Goal: Information Seeking & Learning: Understand process/instructions

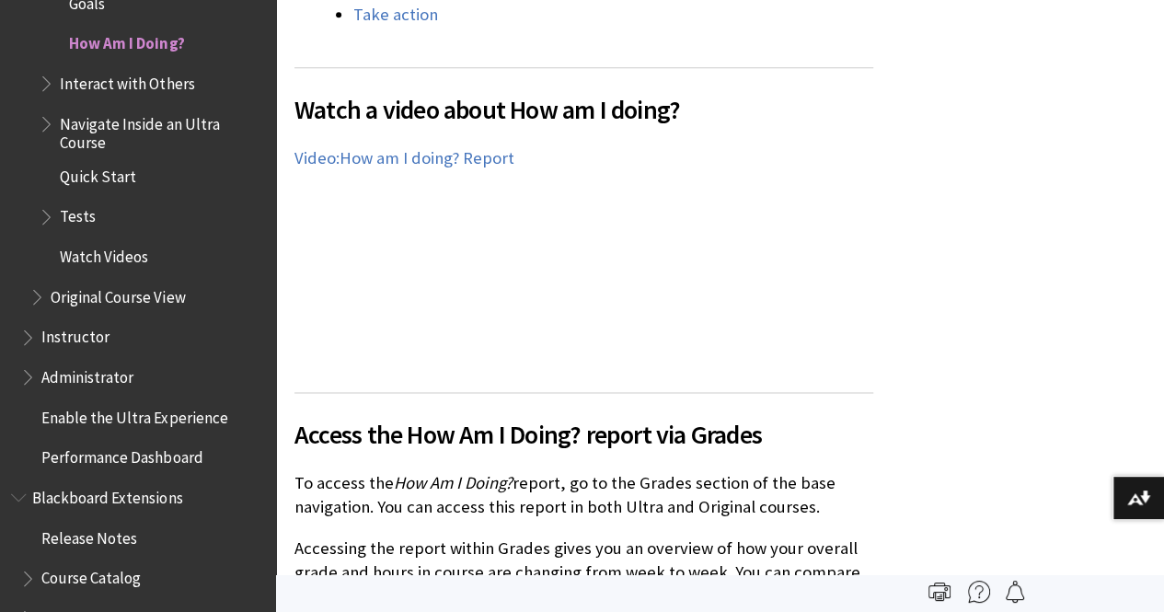
scroll to position [535, 0]
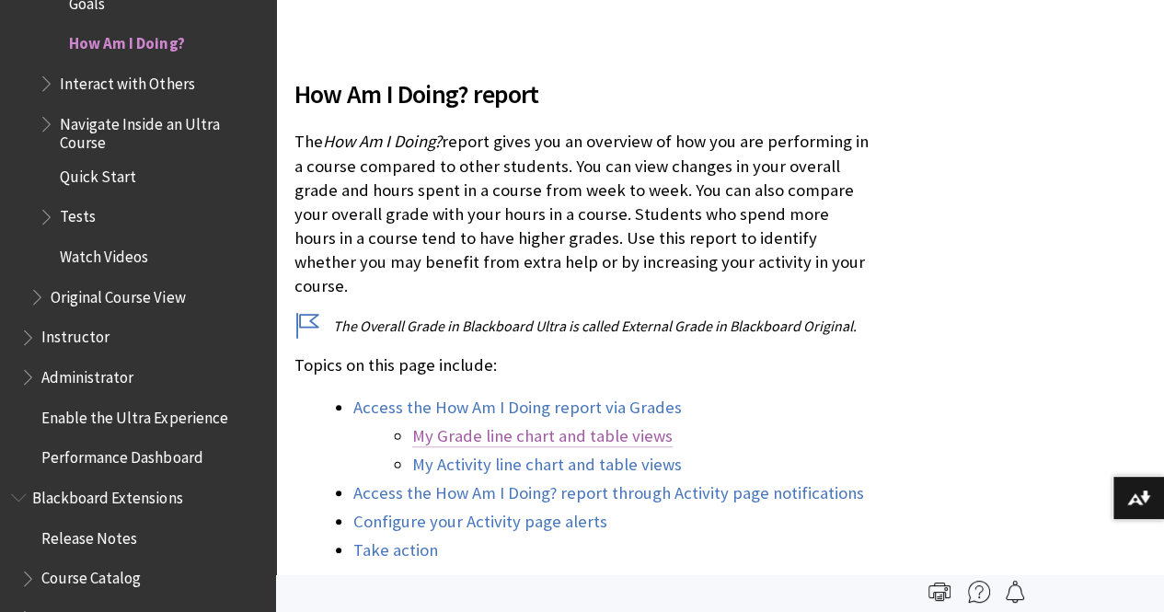
click at [539, 425] on link "My Grade line chart and table views" at bounding box center [542, 436] width 260 height 22
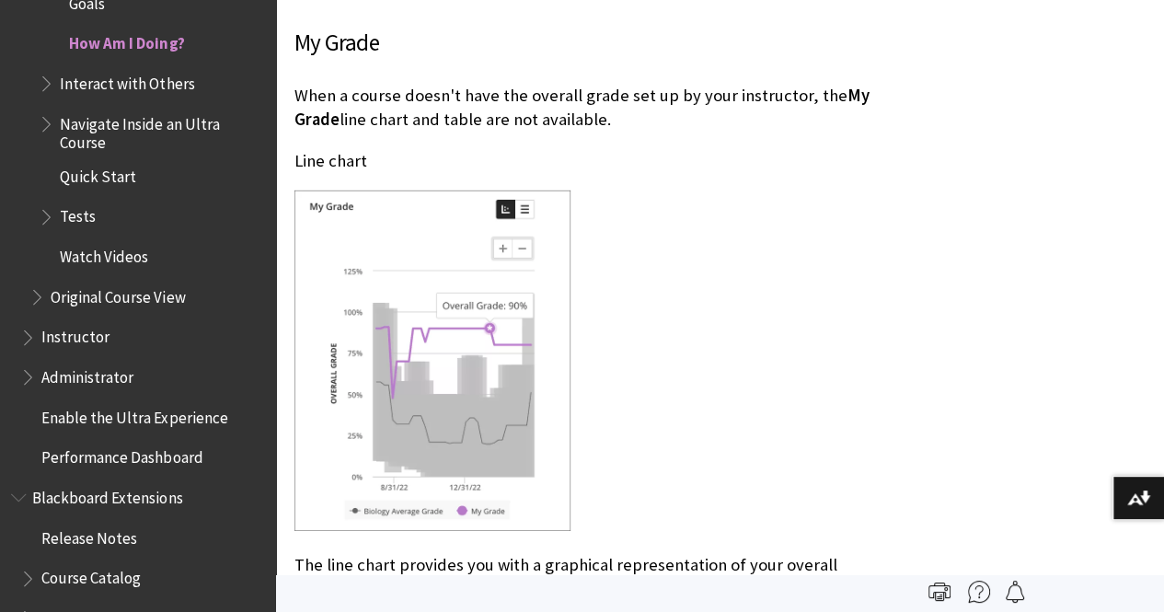
click at [470, 487] on img at bounding box center [432, 360] width 276 height 340
click at [381, 486] on img at bounding box center [432, 360] width 276 height 340
click at [356, 486] on img at bounding box center [432, 360] width 276 height 340
click at [493, 305] on img at bounding box center [432, 360] width 276 height 340
click at [523, 284] on img at bounding box center [432, 360] width 276 height 340
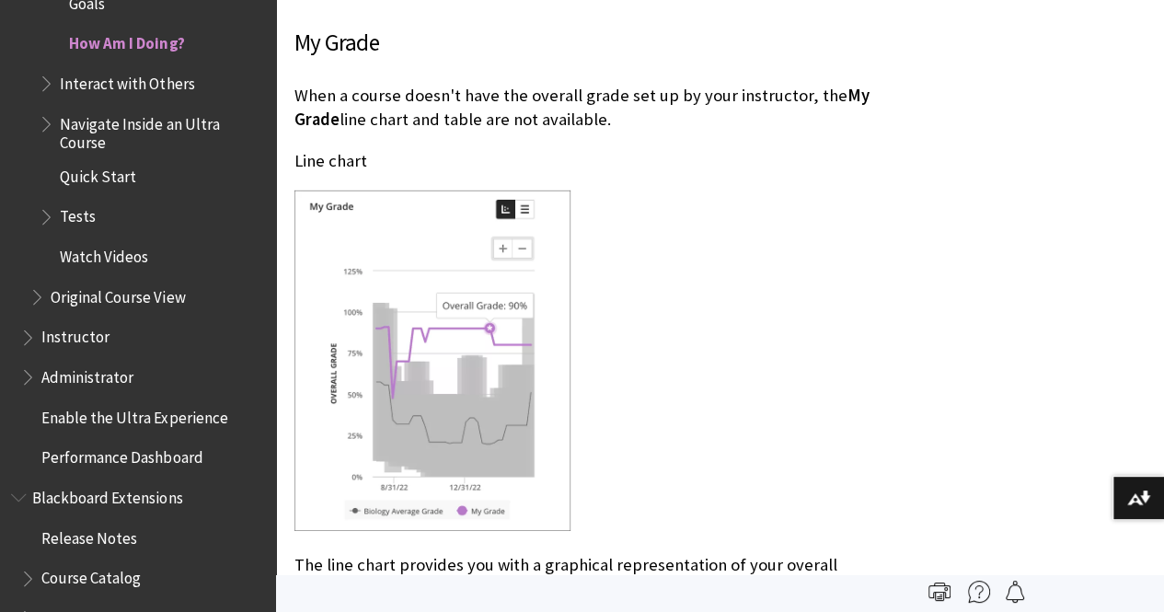
click at [410, 304] on img at bounding box center [432, 360] width 276 height 340
click at [475, 477] on img at bounding box center [432, 360] width 276 height 340
click at [523, 190] on img at bounding box center [432, 360] width 276 height 340
click at [499, 190] on img at bounding box center [432, 360] width 276 height 340
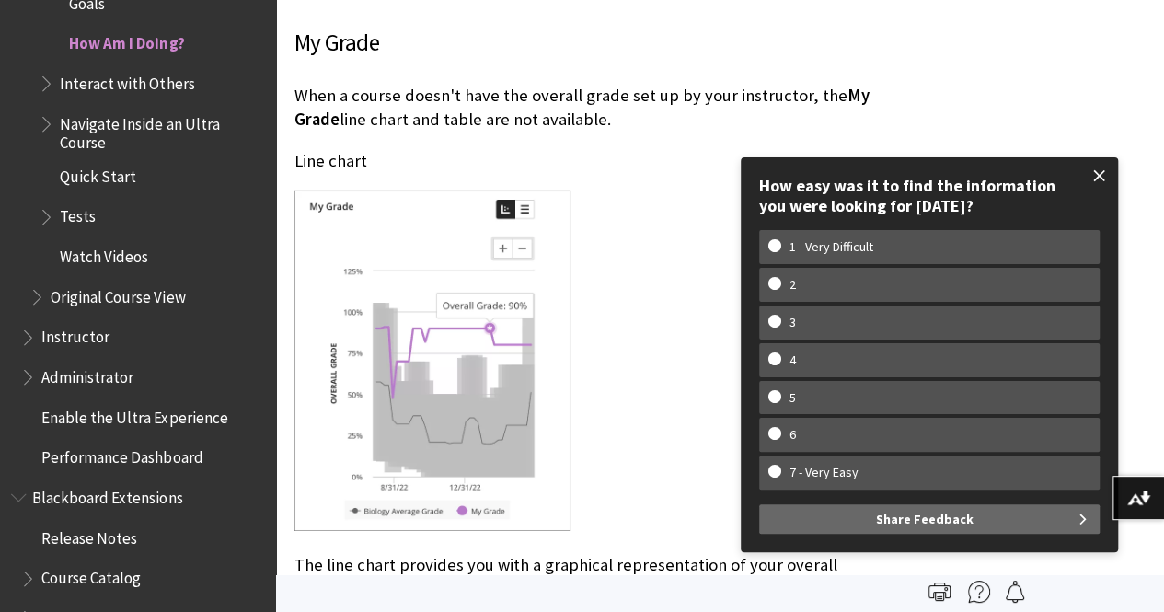
click at [1102, 167] on span at bounding box center [1099, 175] width 39 height 39
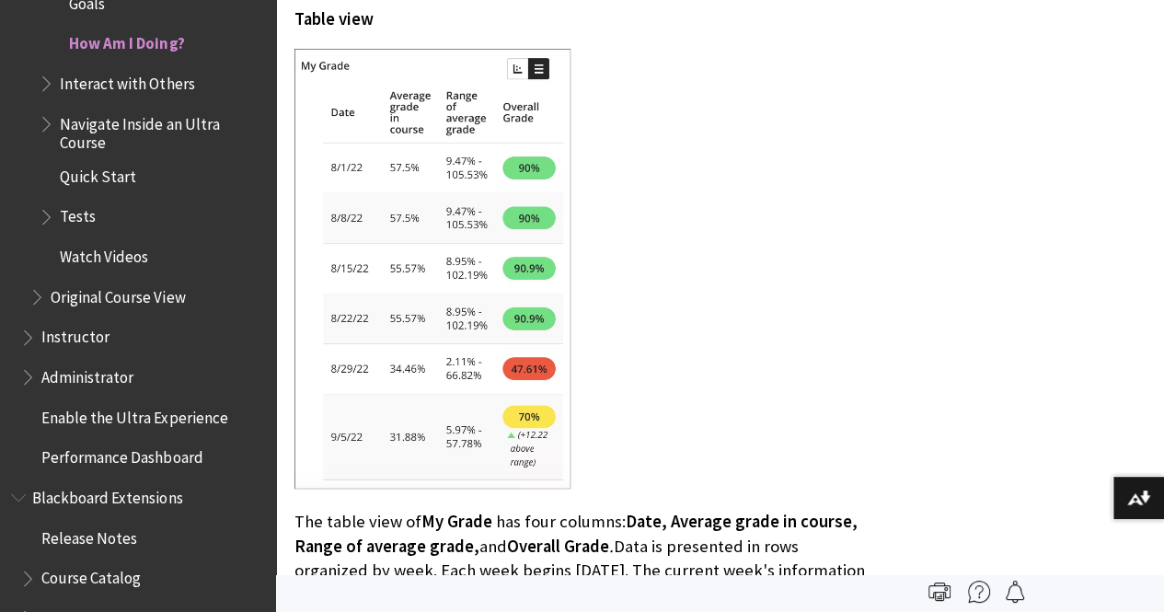
scroll to position [3623, 0]
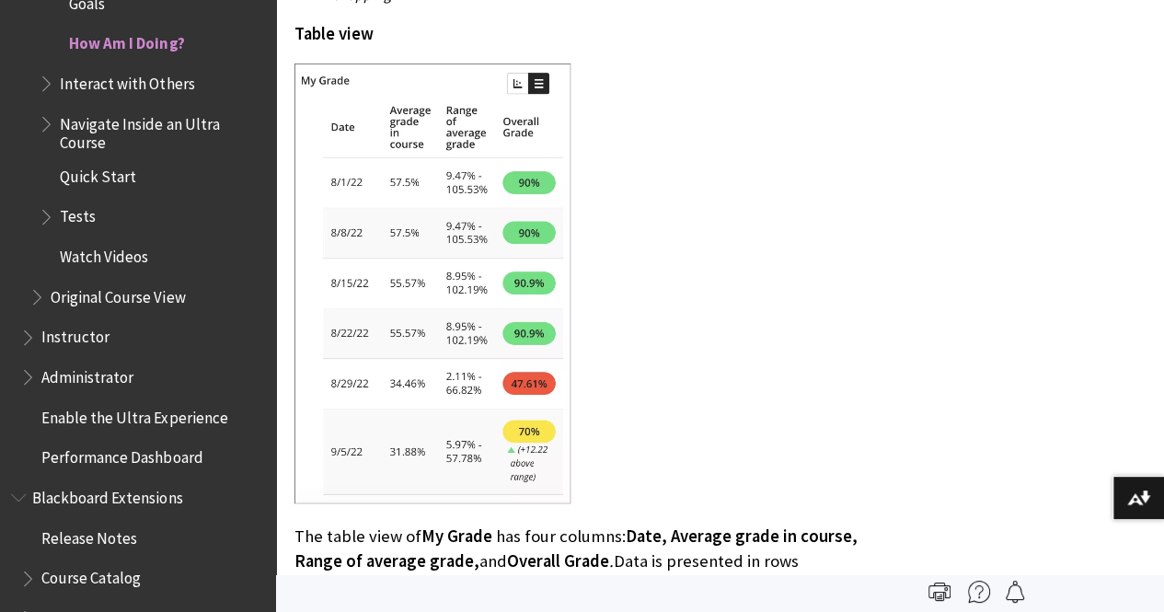
scroll to position [535, 0]
